Goal: Task Accomplishment & Management: Manage account settings

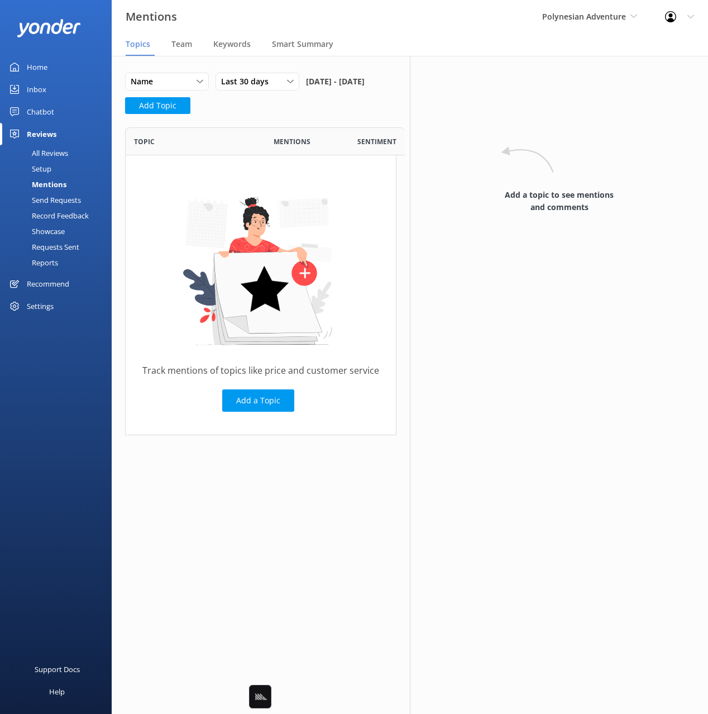
click at [677, 16] on div at bounding box center [674, 16] width 18 height 11
drag, startPoint x: 642, startPoint y: 47, endPoint x: 548, endPoint y: 55, distance: 94.2
click at [641, 47] on link "Profile Settings" at bounding box center [653, 48] width 112 height 28
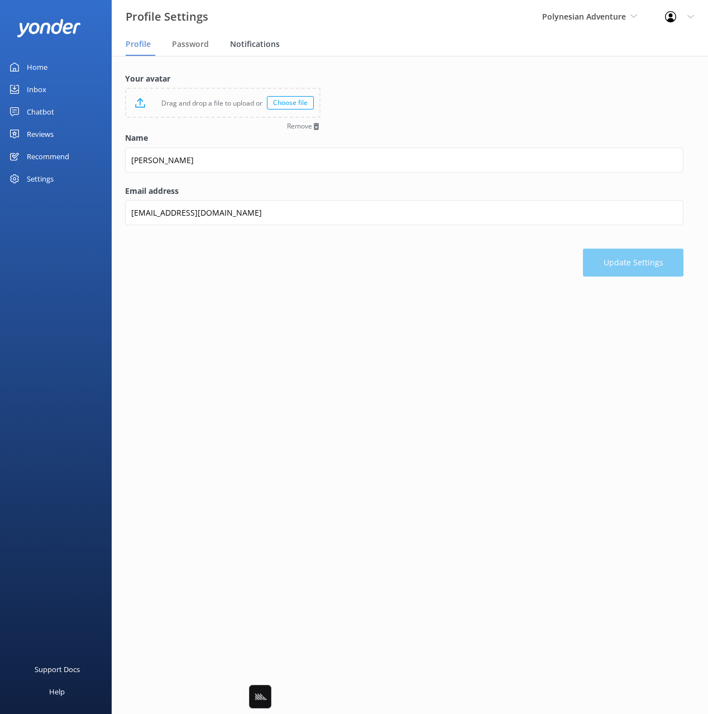
click at [269, 50] on div "Notifications" at bounding box center [257, 45] width 54 height 22
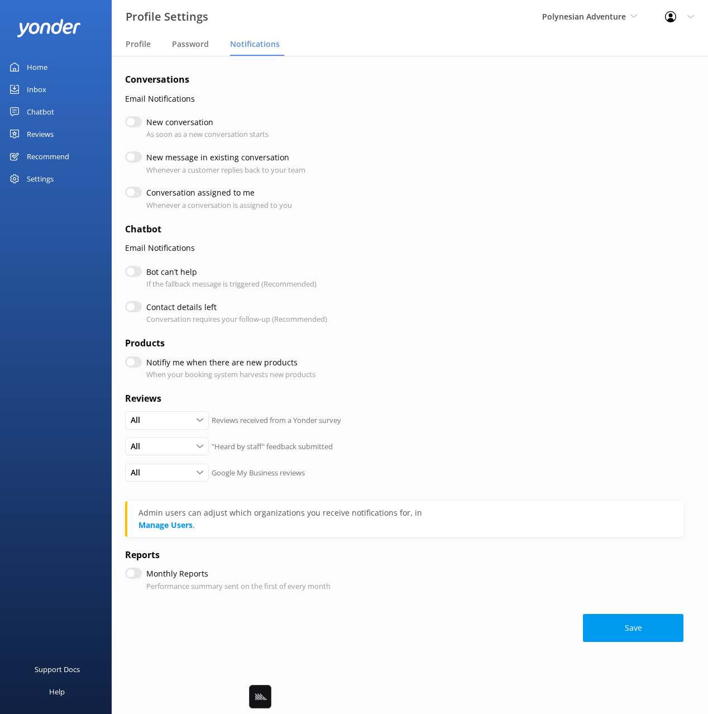
click at [51, 179] on div "Settings" at bounding box center [40, 179] width 27 height 22
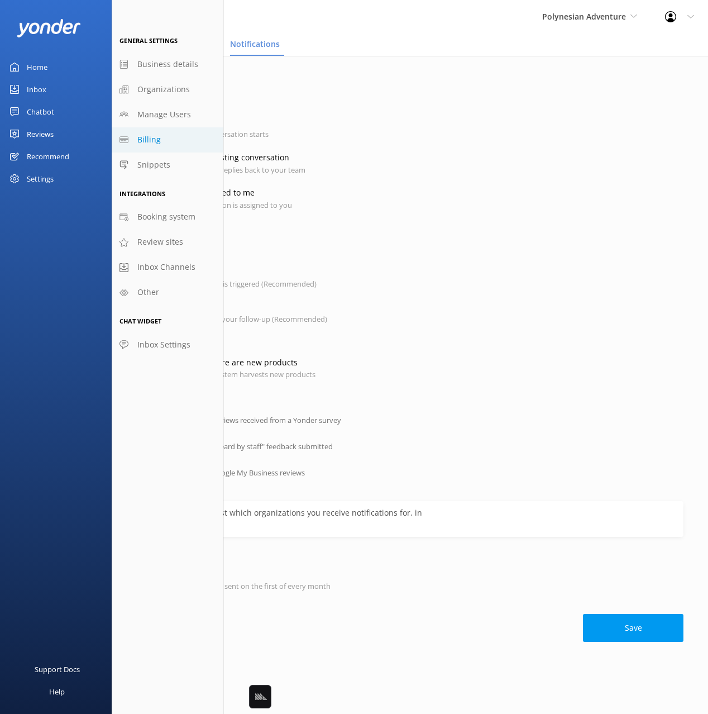
click at [192, 137] on link "Billing" at bounding box center [168, 139] width 112 height 25
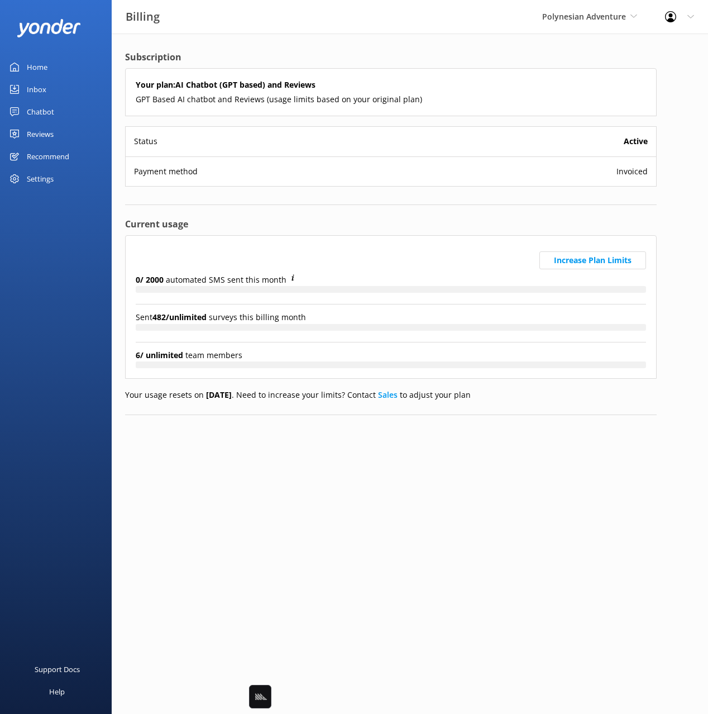
click at [388, 45] on div "Subscription Your plan: AI Chatbot (GPT based) and Reviews GPT Based AI chatbot…" at bounding box center [391, 242] width 559 height 416
click at [512, 221] on h4 "Current usage" at bounding box center [391, 224] width 532 height 15
click at [431, 445] on div "Subscription Your plan: AI Chatbot (GPT based) and Reviews GPT Based AI chatbot…" at bounding box center [391, 242] width 559 height 416
